Goal: Information Seeking & Learning: Learn about a topic

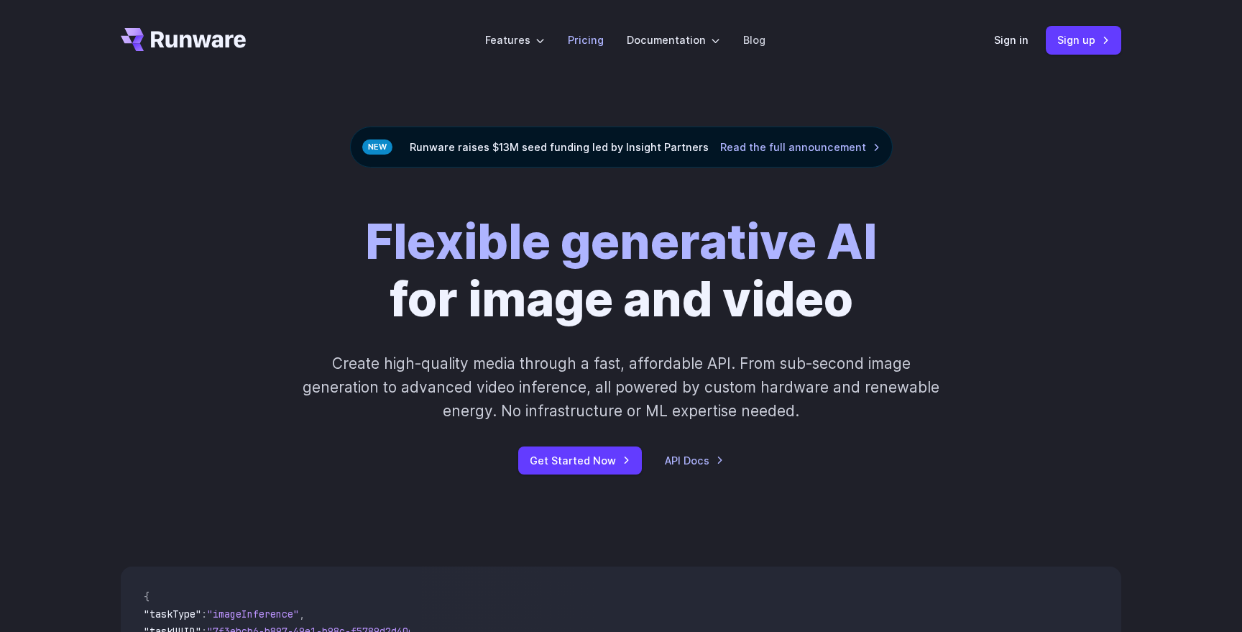
click at [590, 43] on link "Pricing" at bounding box center [586, 40] width 36 height 17
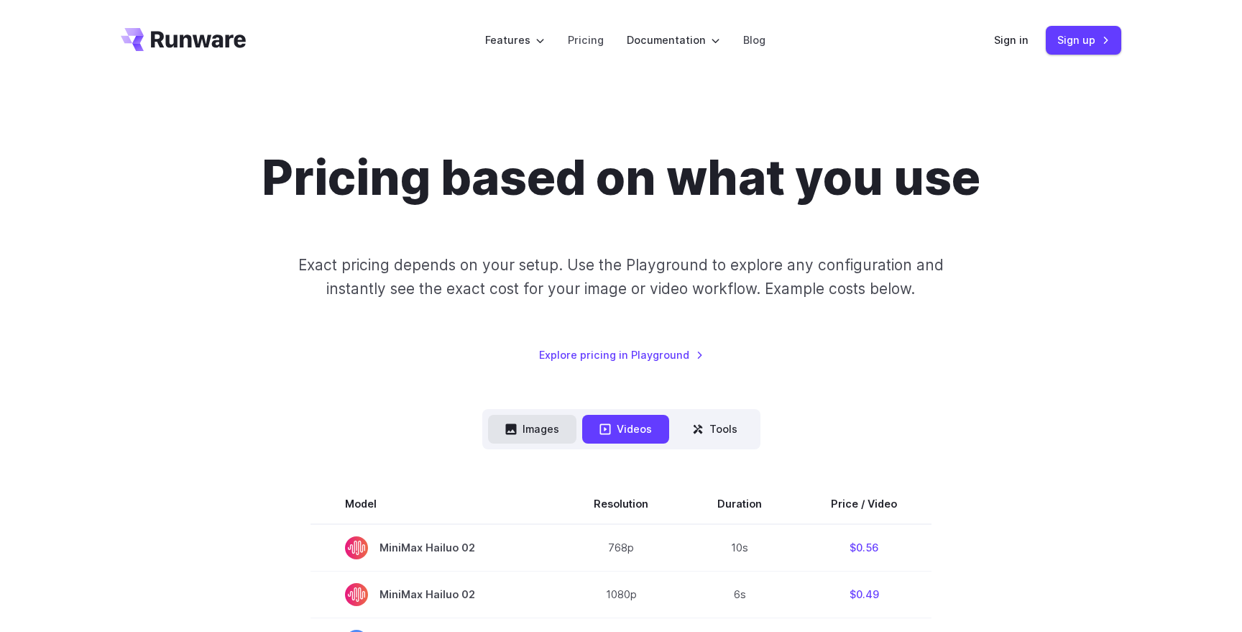
click at [525, 433] on button "Images" at bounding box center [532, 429] width 88 height 28
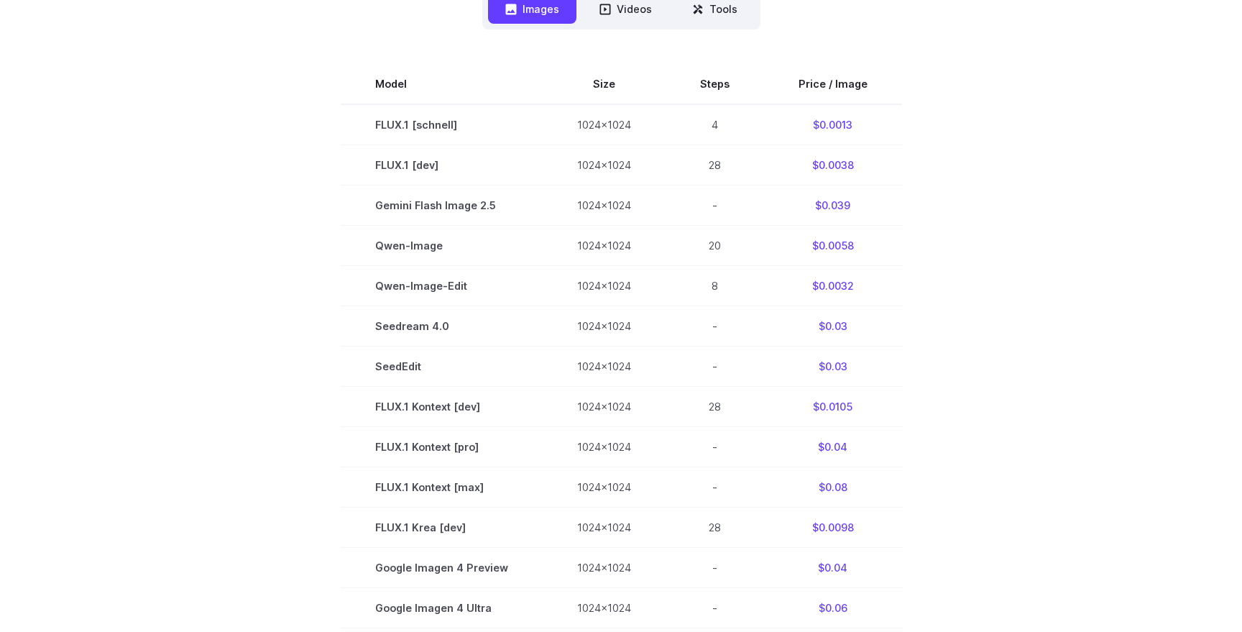
scroll to position [418, 0]
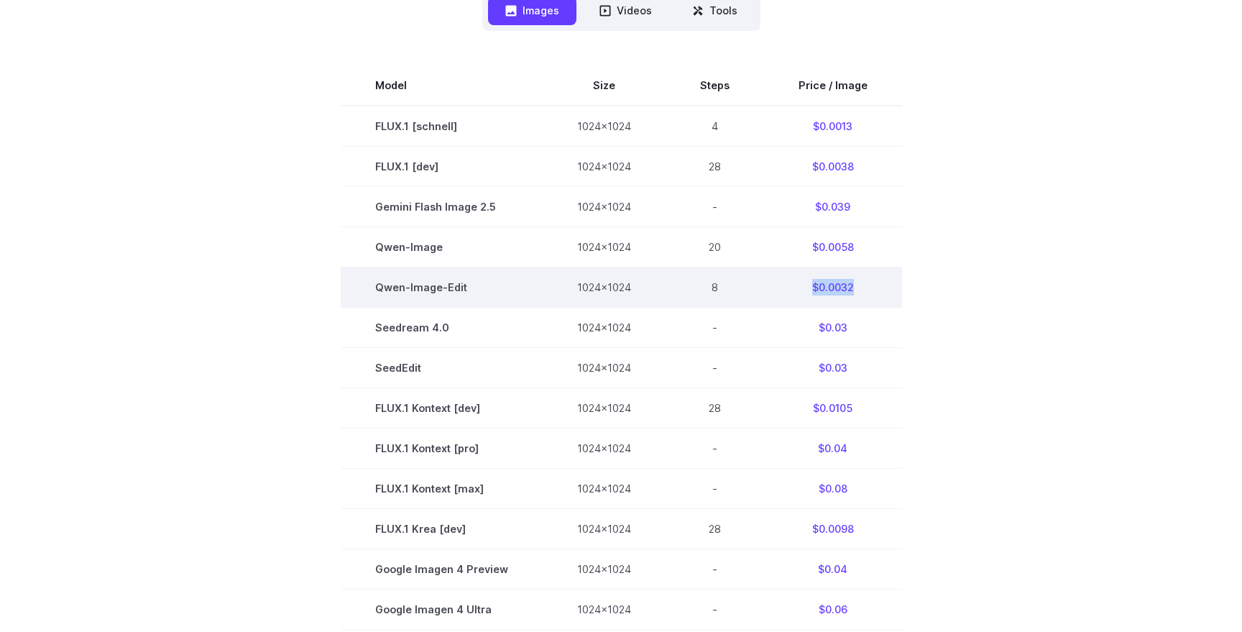
drag, startPoint x: 807, startPoint y: 288, endPoint x: 859, endPoint y: 286, distance: 51.8
click at [859, 286] on td "$0.0032" at bounding box center [833, 287] width 138 height 40
copy td "$0.0032"
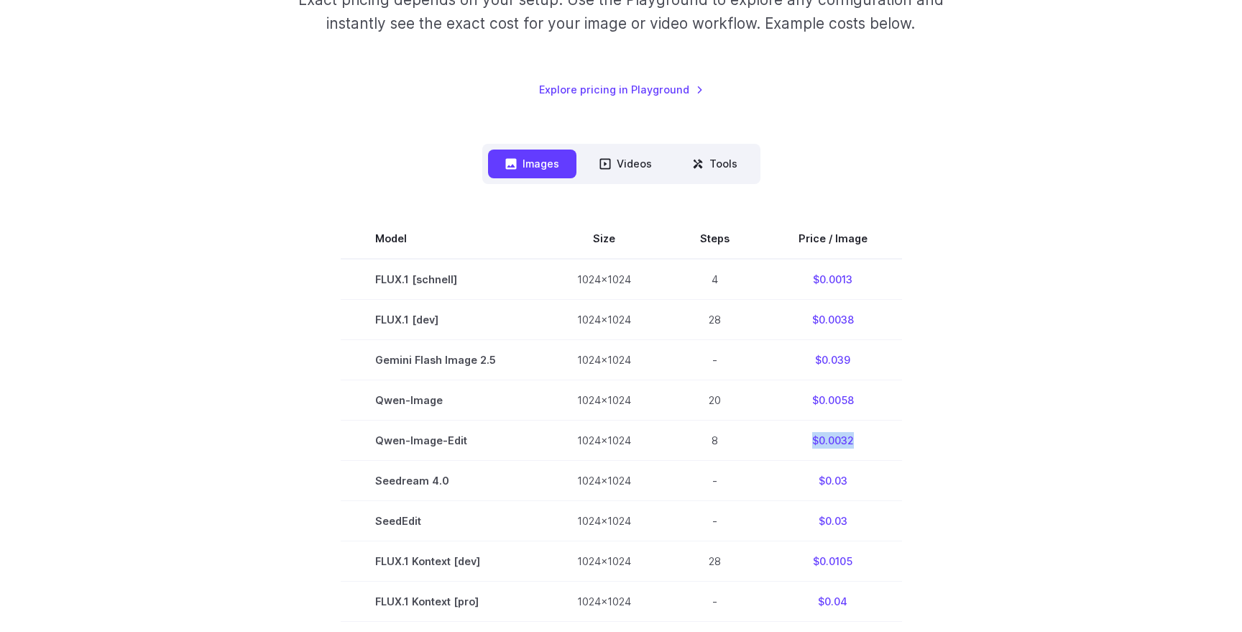
scroll to position [277, 0]
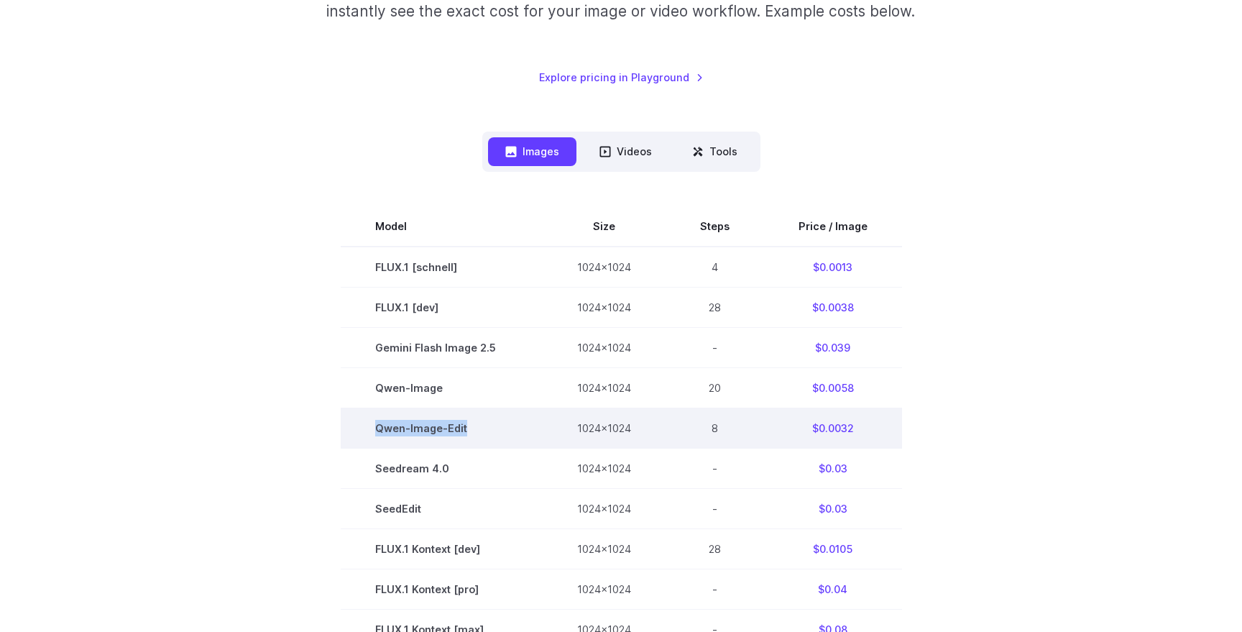
drag, startPoint x: 381, startPoint y: 427, endPoint x: 472, endPoint y: 428, distance: 91.3
click at [472, 428] on td "Qwen-Image-Edit" at bounding box center [442, 428] width 202 height 40
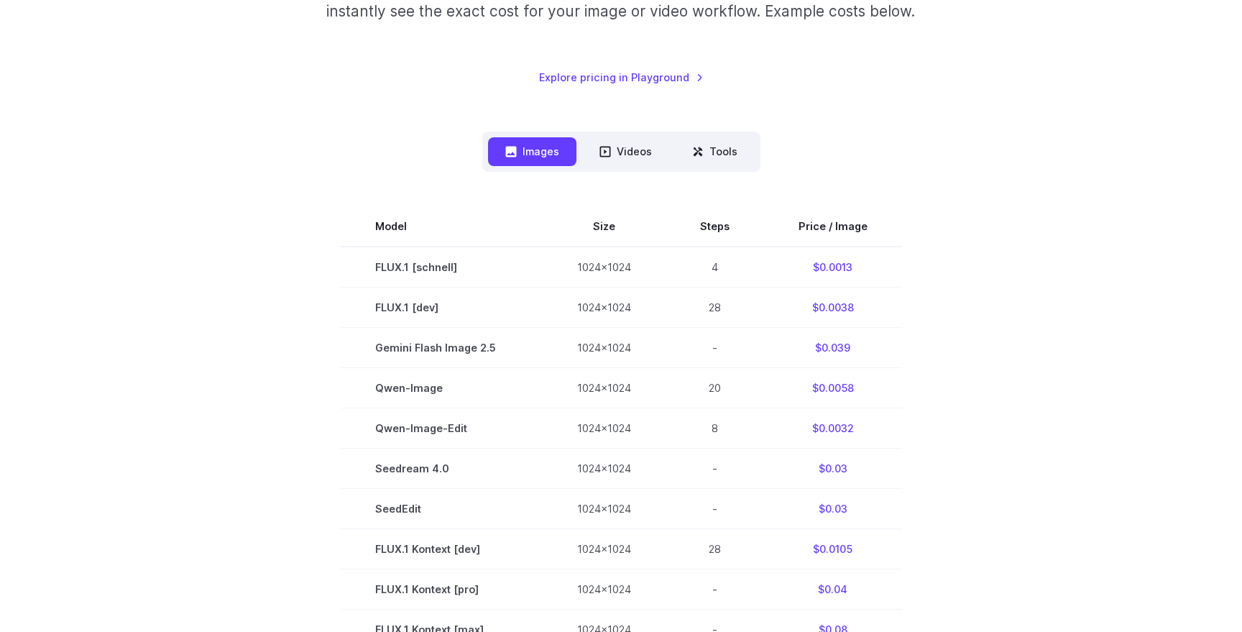
click at [249, 421] on section "Model Size Steps Price / Image FLUX.1 [schnell] 1024x1024 4 $0.0013 FLUX.1 [dev…" at bounding box center [621, 629] width 1001 height 846
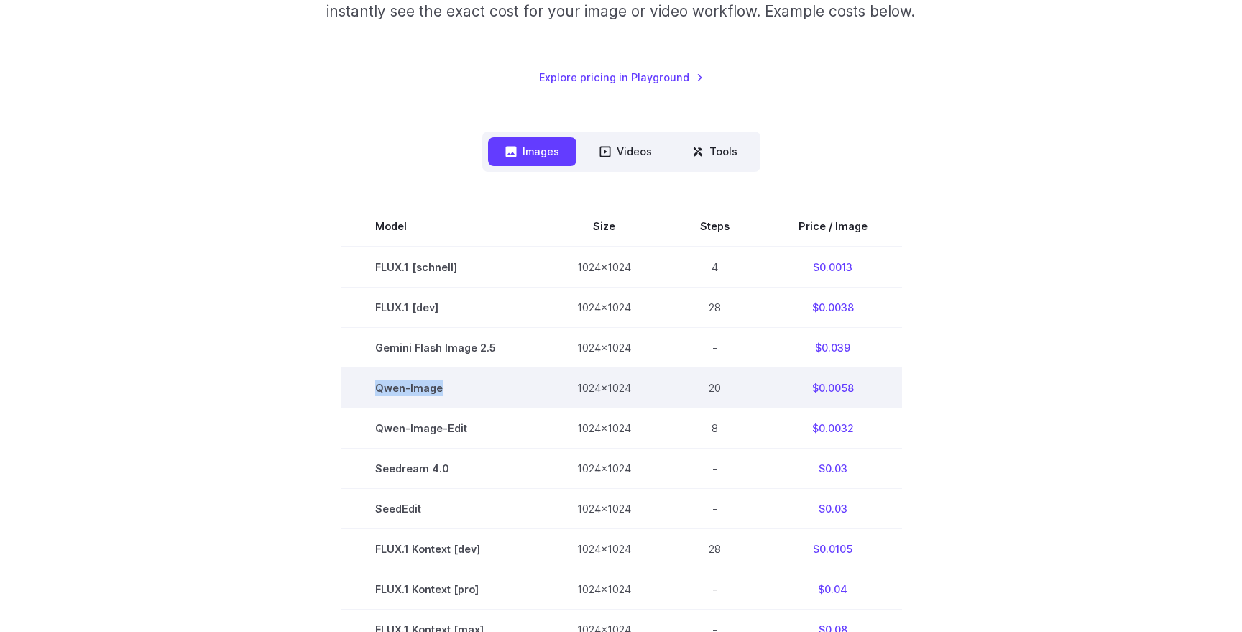
drag, startPoint x: 379, startPoint y: 387, endPoint x: 449, endPoint y: 389, distance: 69.8
click at [449, 389] on td "Qwen-Image" at bounding box center [442, 387] width 202 height 40
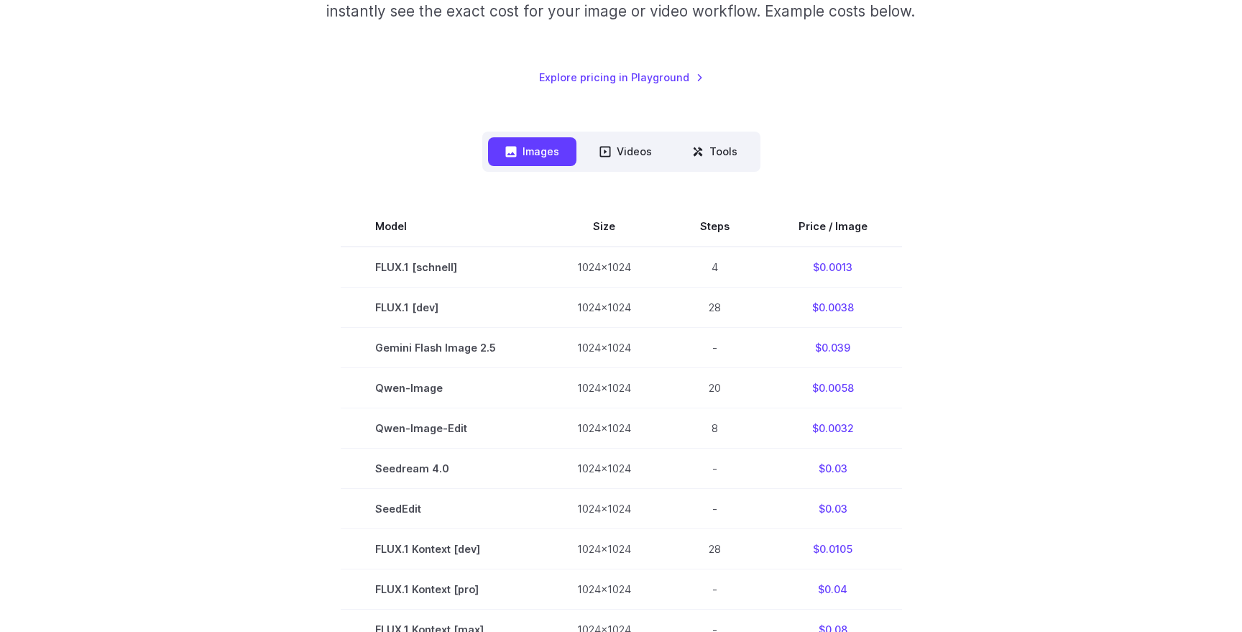
click at [247, 432] on section "Model Size Steps Price / Image FLUX.1 [schnell] 1024x1024 4 $0.0013 FLUX.1 [dev…" at bounding box center [621, 629] width 1001 height 846
